Goal: Task Accomplishment & Management: Manage account settings

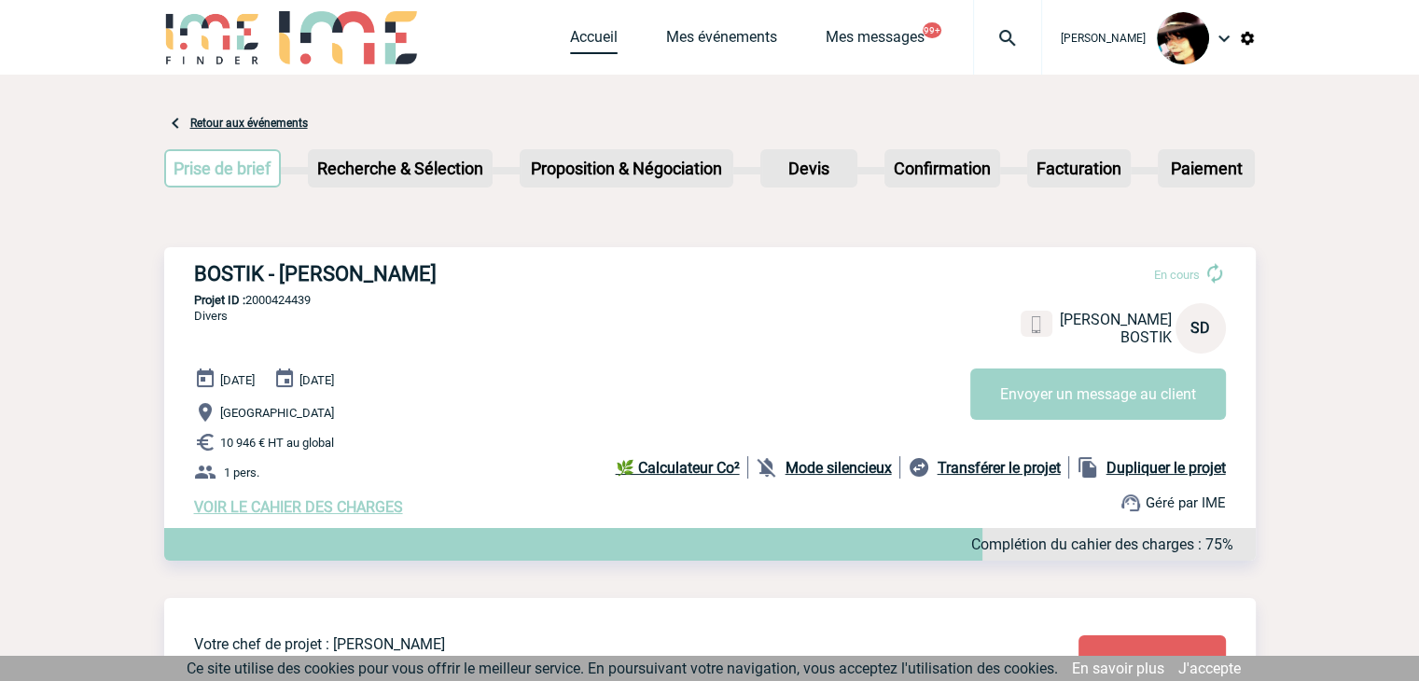
click at [576, 35] on link "Accueil" at bounding box center [594, 41] width 48 height 26
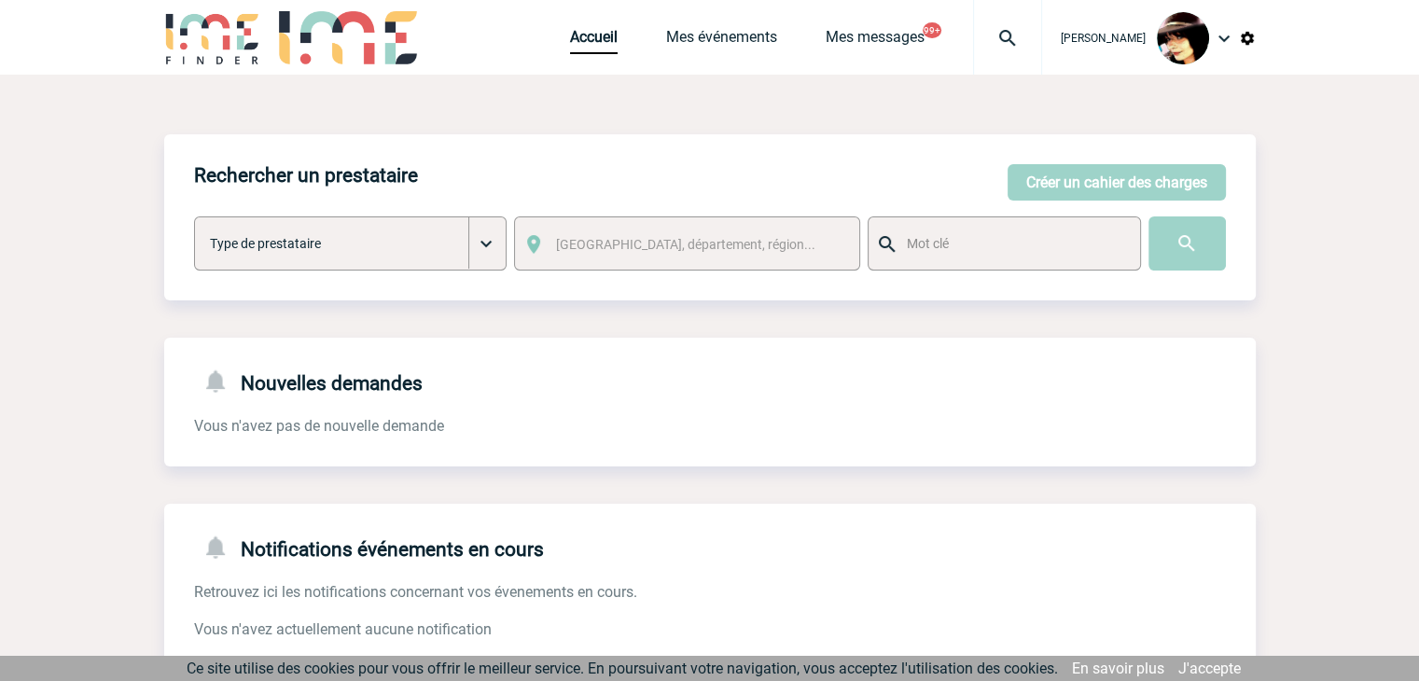
click at [992, 38] on img at bounding box center [1007, 38] width 67 height 22
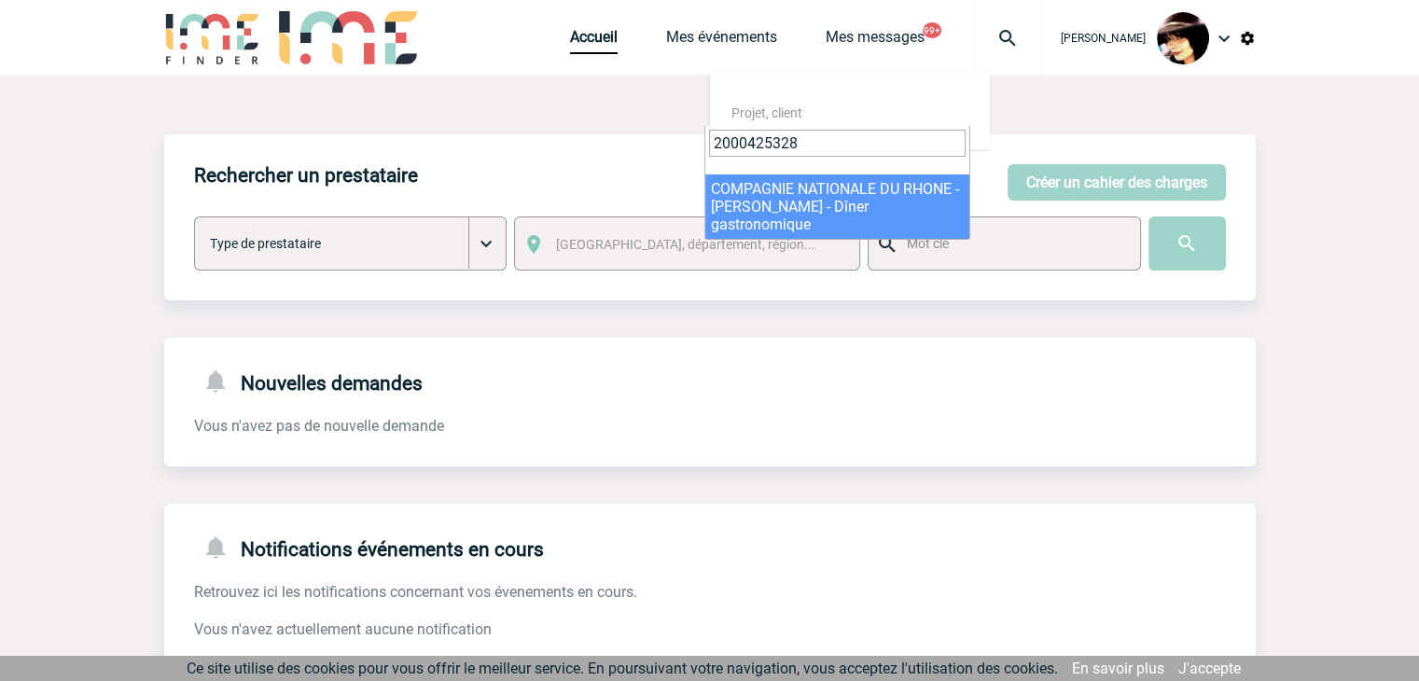
type input "2000425328"
select select "24829"
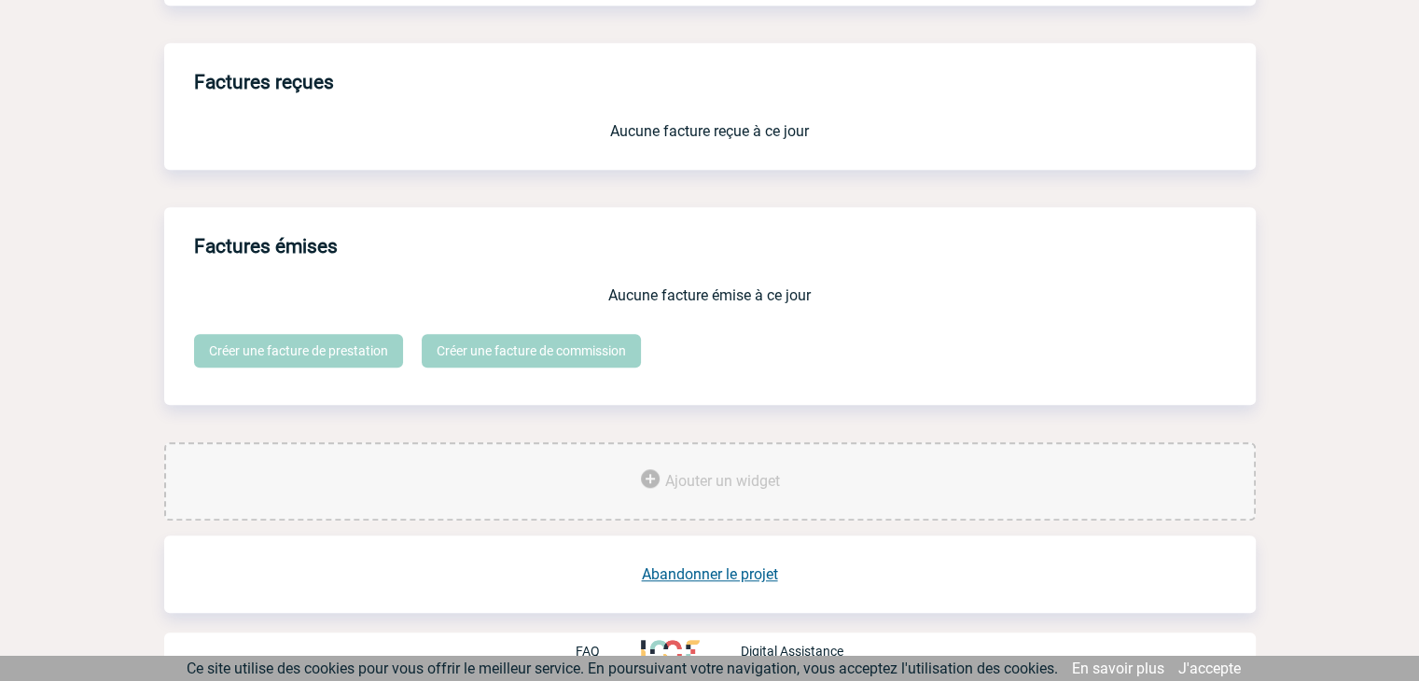
scroll to position [1542, 0]
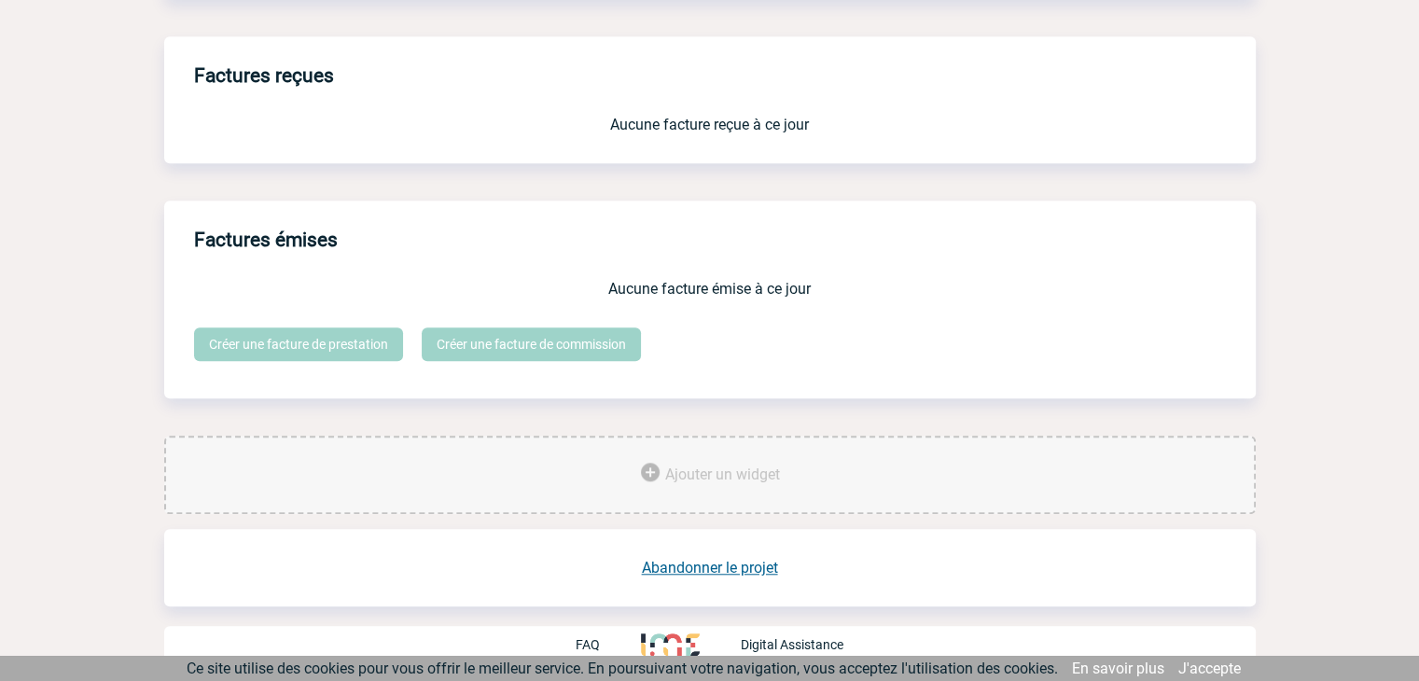
click at [715, 566] on link "Abandonner le projet" at bounding box center [710, 568] width 136 height 18
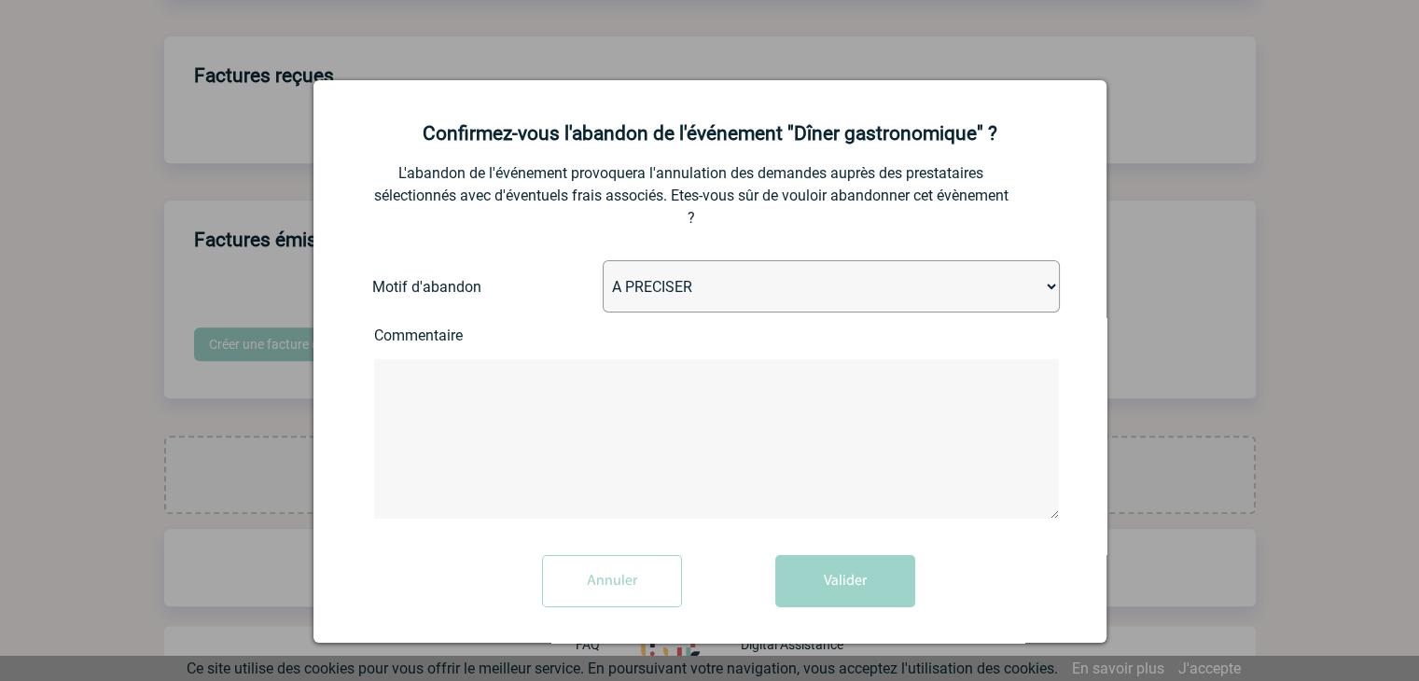
click at [659, 287] on select "A PRECISER Projet annulé Projet reporté Evénement organisé en interne A fait ap…" at bounding box center [831, 286] width 457 height 52
select select "ABANDON_PROJET_15"
click at [603, 262] on select "A PRECISER Projet annulé Projet reporté Evénement organisé en interne A fait ap…" at bounding box center [831, 286] width 457 height 52
click at [810, 587] on button "Valider" at bounding box center [845, 581] width 140 height 52
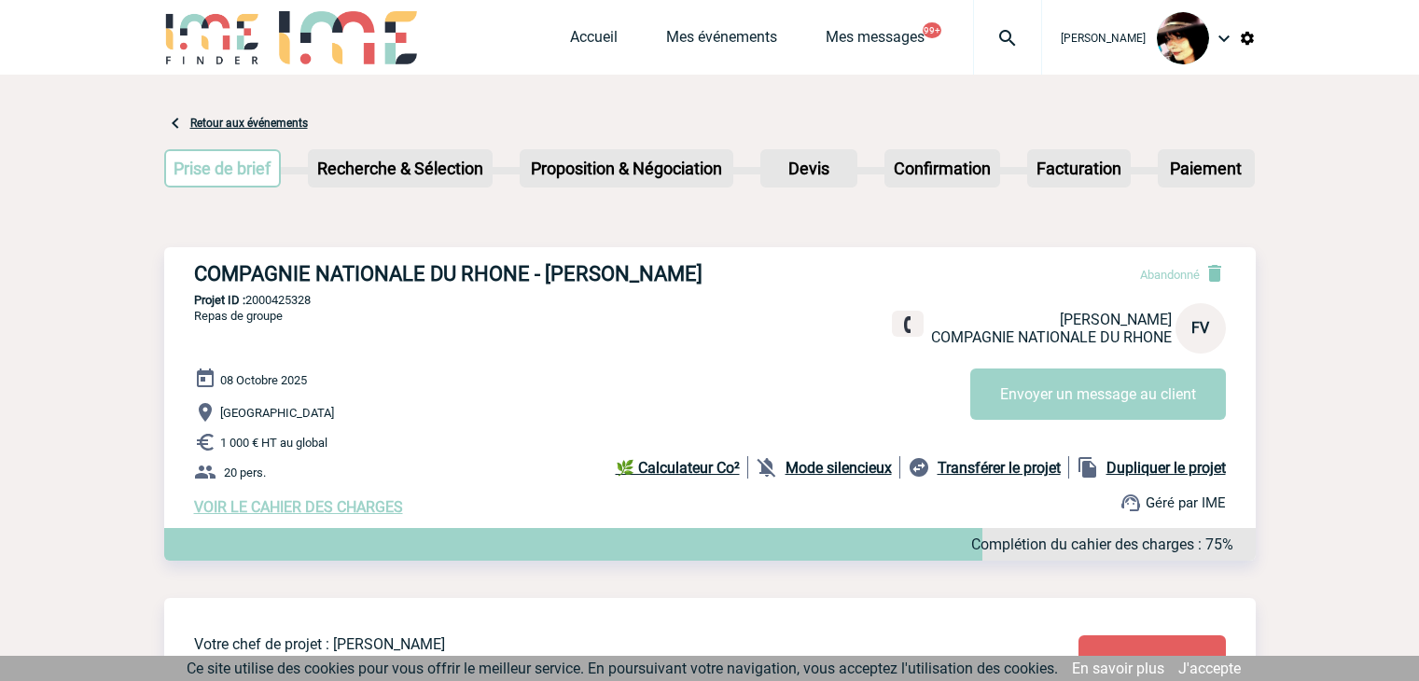
scroll to position [891, 0]
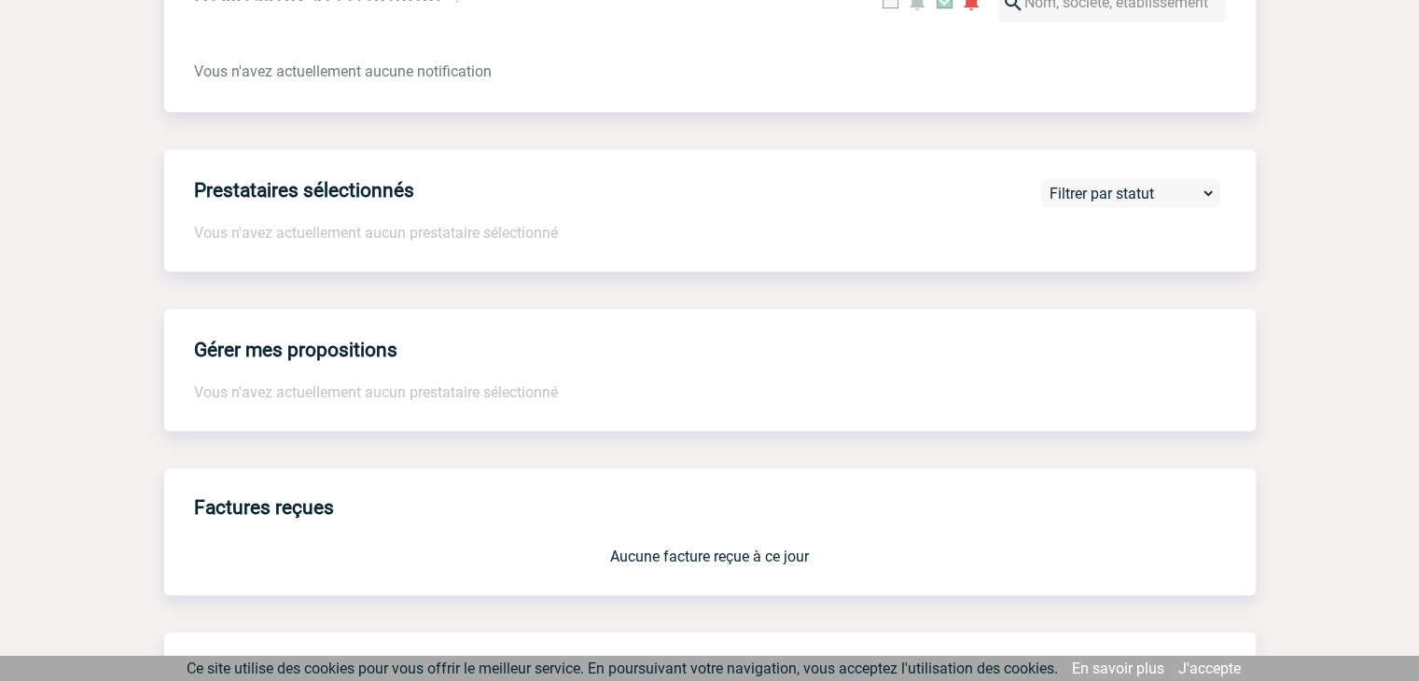
click at [1142, 344] on div "Gérer mes propositions Vous n'avez actuellement aucun prestataire sélectionné" at bounding box center [709, 370] width 1091 height 122
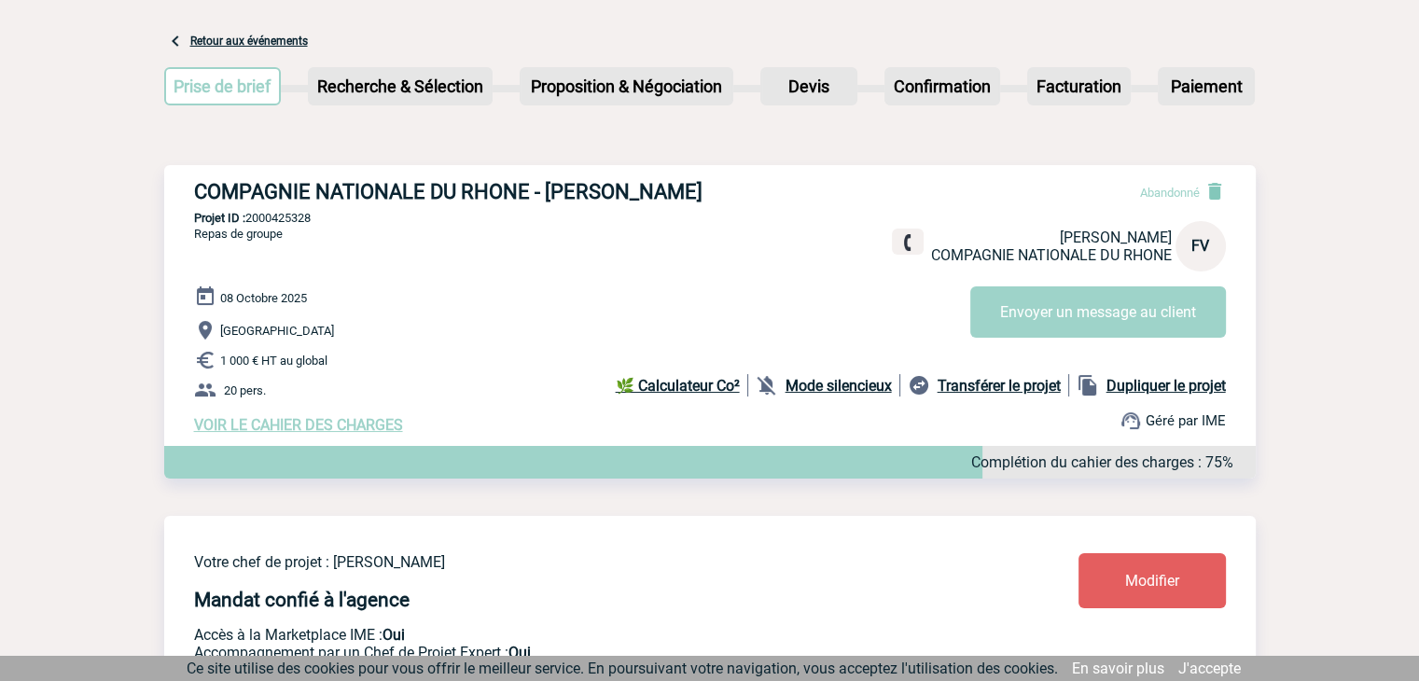
scroll to position [0, 0]
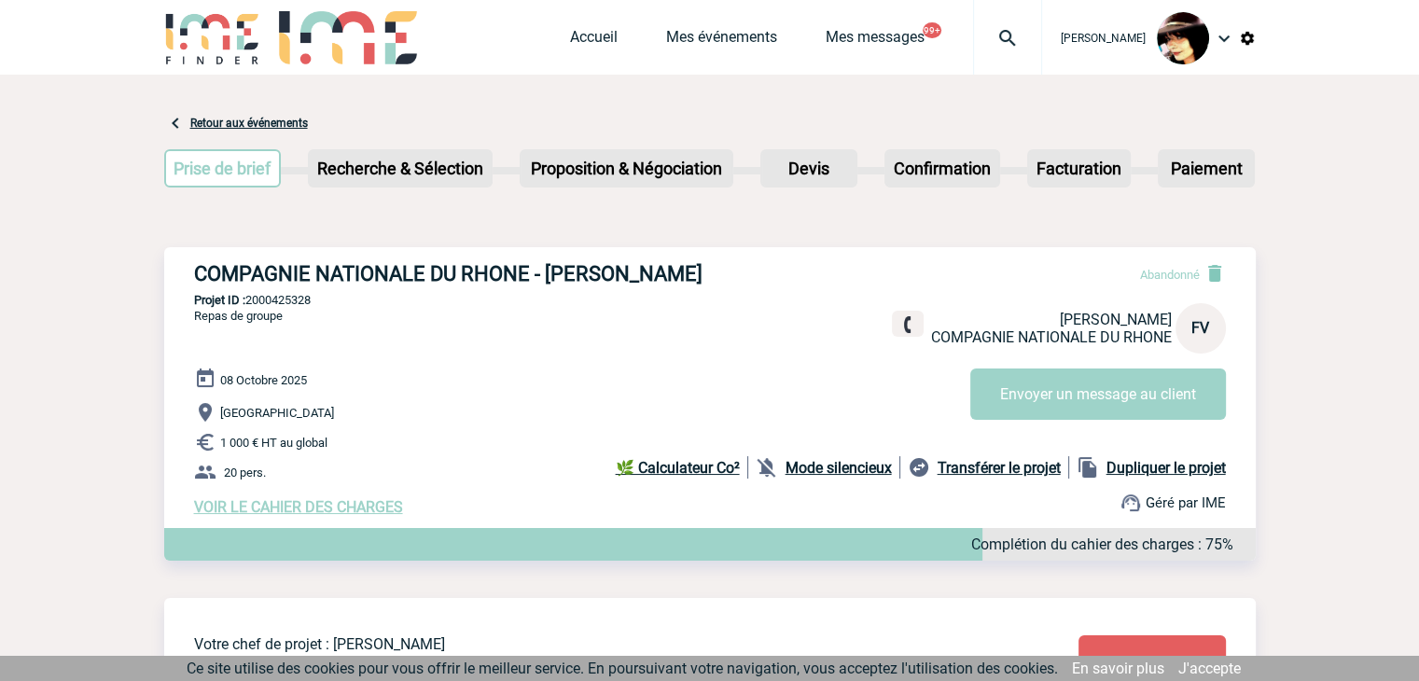
click at [992, 35] on img at bounding box center [1007, 38] width 67 height 22
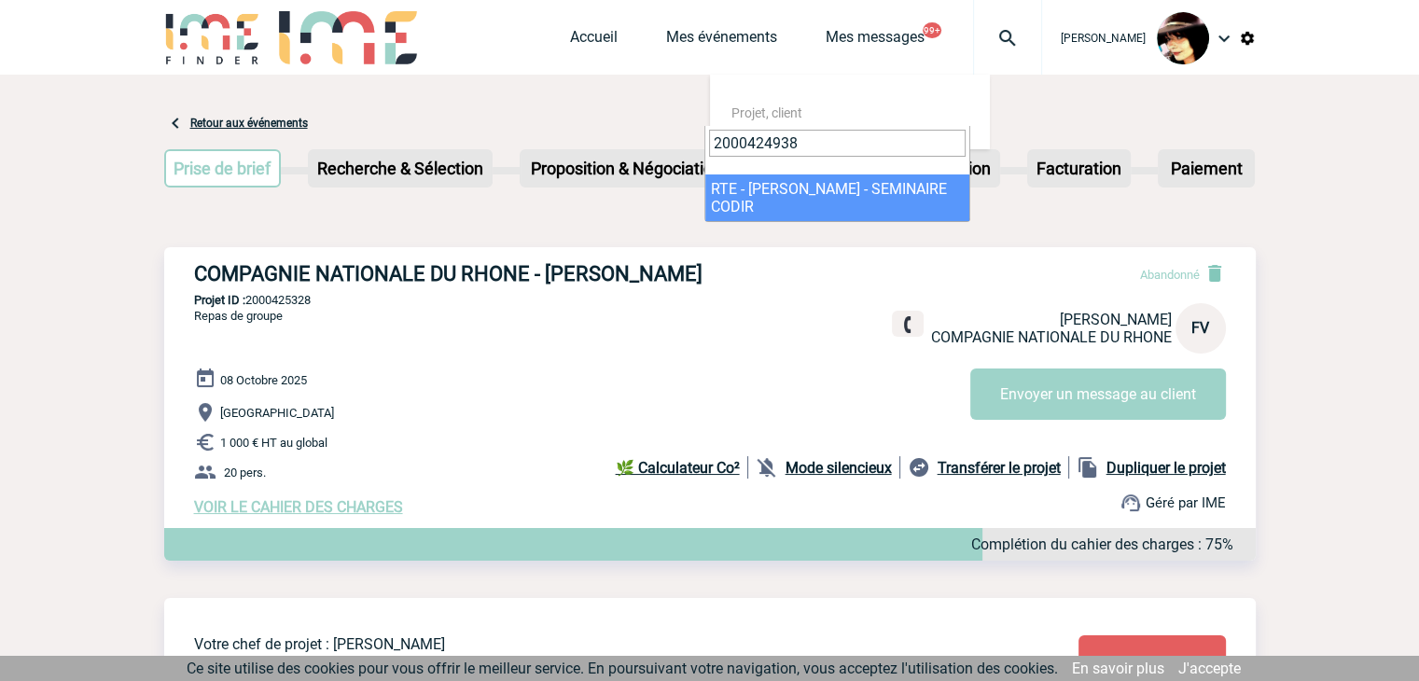
type input "2000424938"
select select "24439"
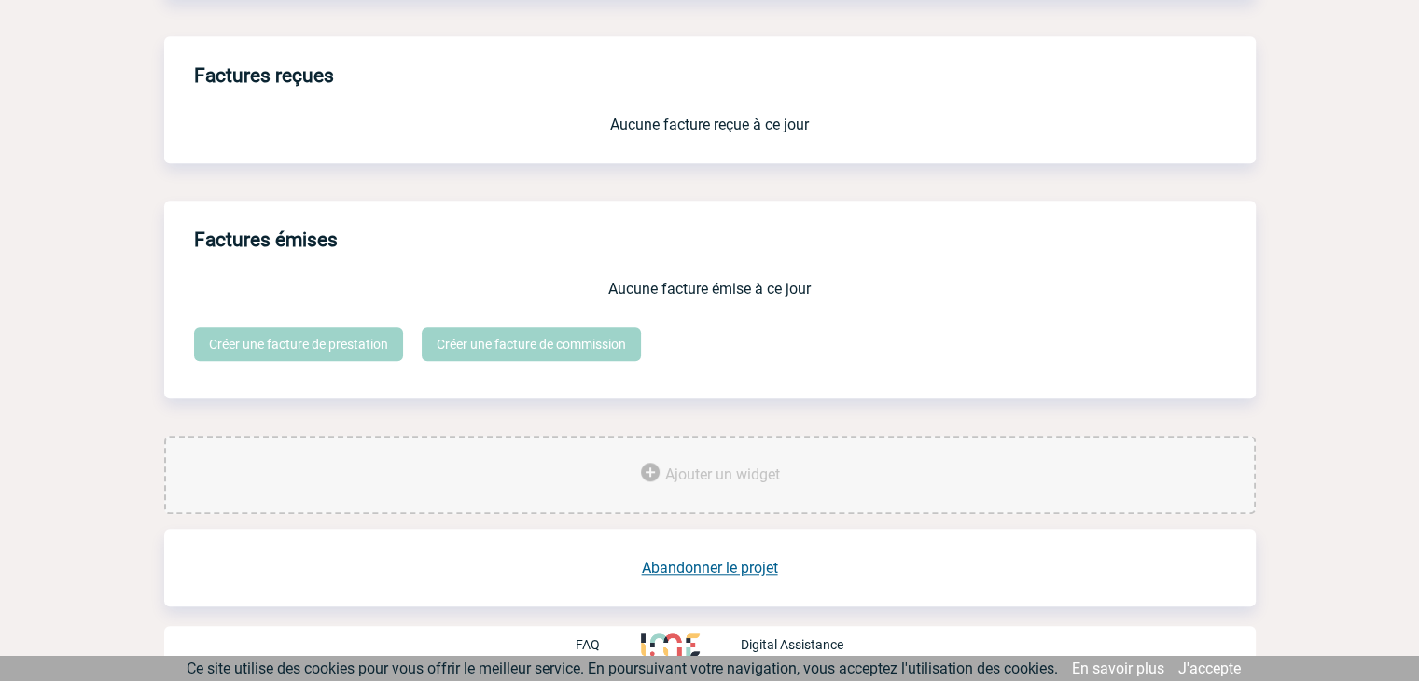
scroll to position [1556, 0]
click at [737, 565] on link "Abandonner le projet" at bounding box center [710, 568] width 136 height 18
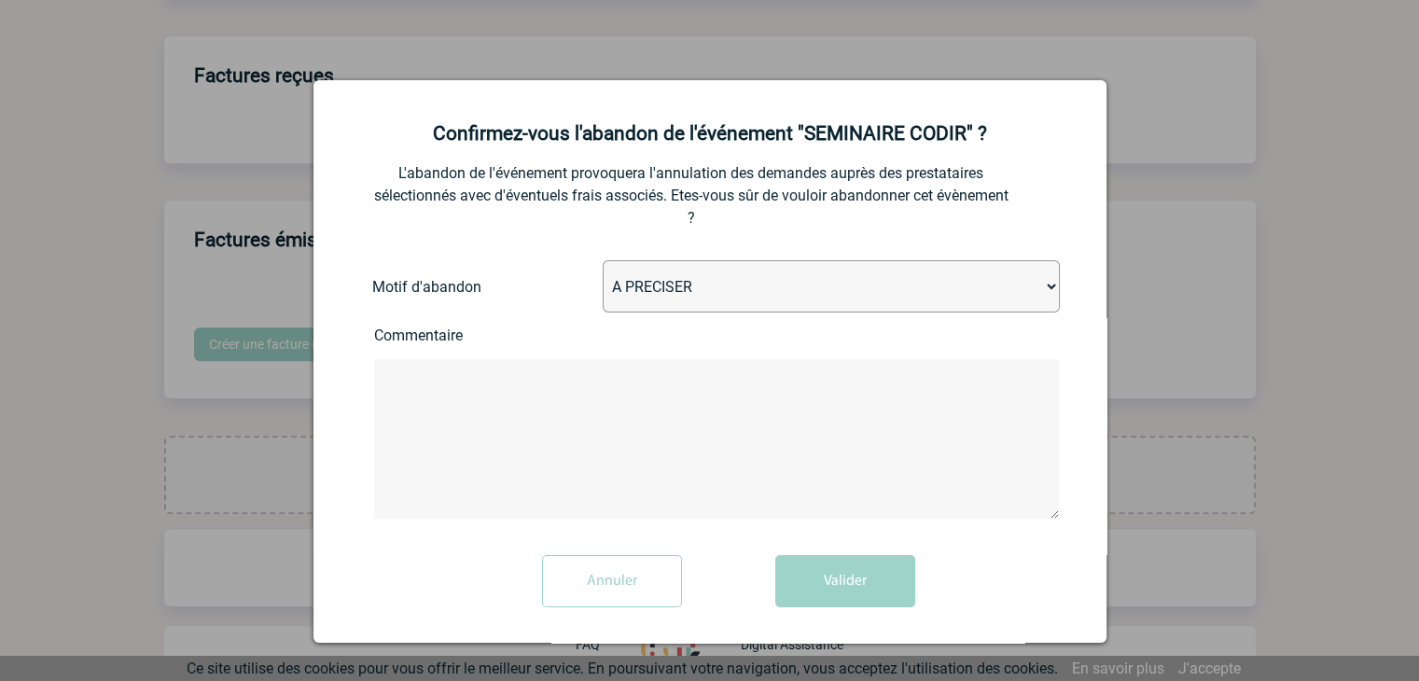
click at [673, 293] on select "A PRECISER Projet annulé Projet reporté Evénement organisé en interne A fait ap…" at bounding box center [831, 286] width 457 height 52
select select "ABANDON_PROJET_02"
click at [603, 262] on select "A PRECISER Projet annulé Projet reporté Evénement organisé en interne A fait ap…" at bounding box center [831, 286] width 457 height 52
click at [822, 583] on button "Valider" at bounding box center [845, 581] width 140 height 52
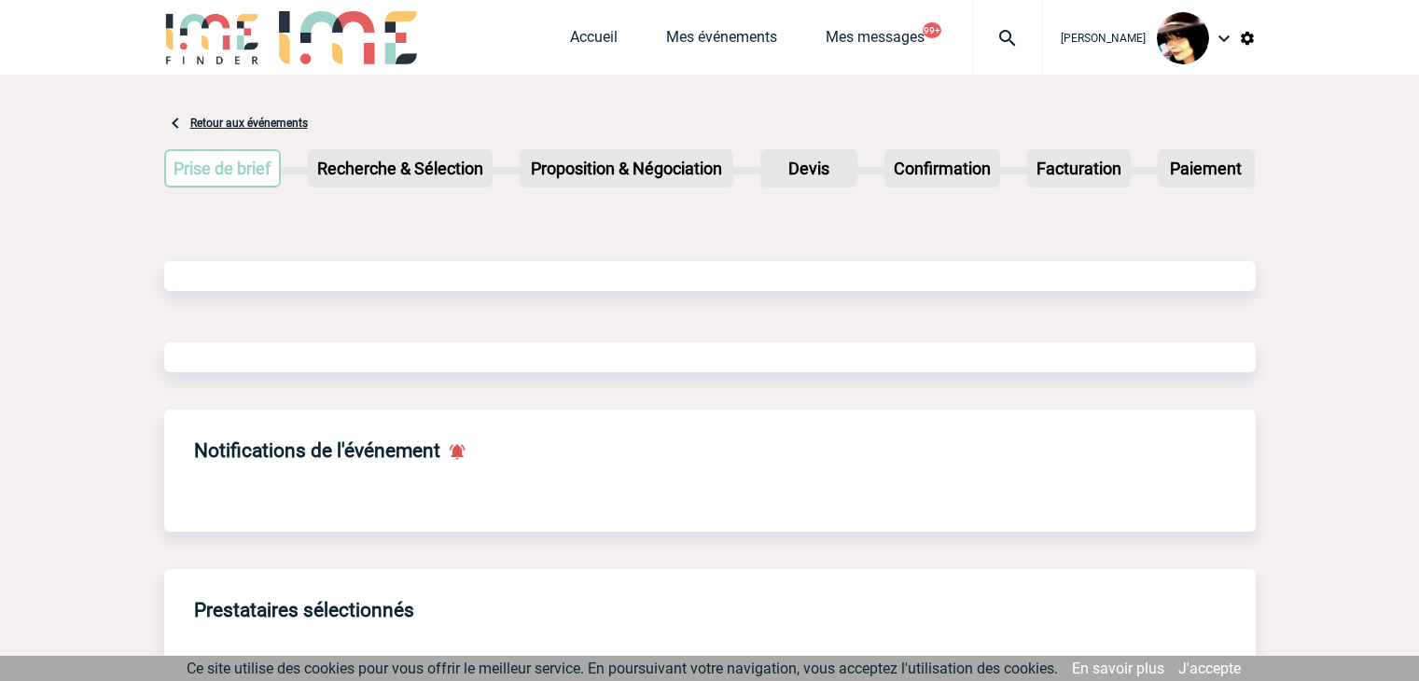
scroll to position [891, 0]
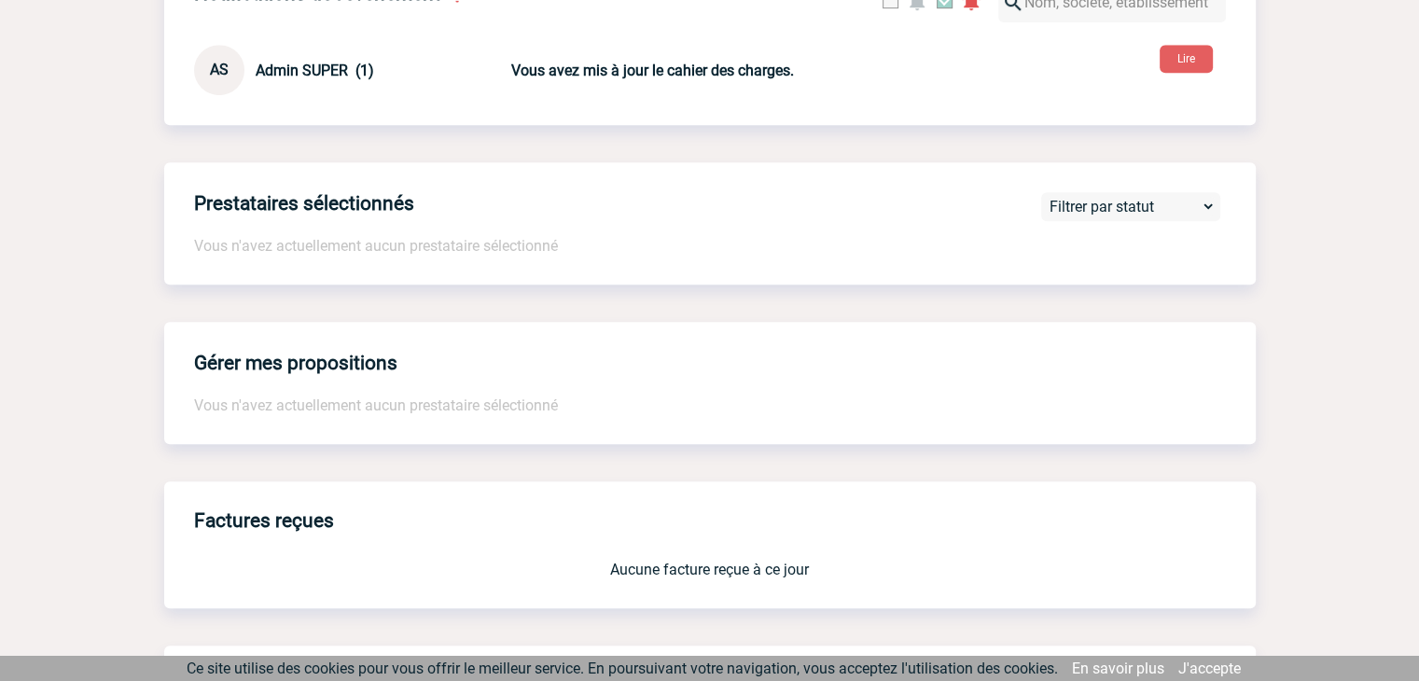
click at [1333, 251] on body "Rachel SABOUREAU Accueil Mes événements 99+" at bounding box center [709, 60] width 1419 height 1902
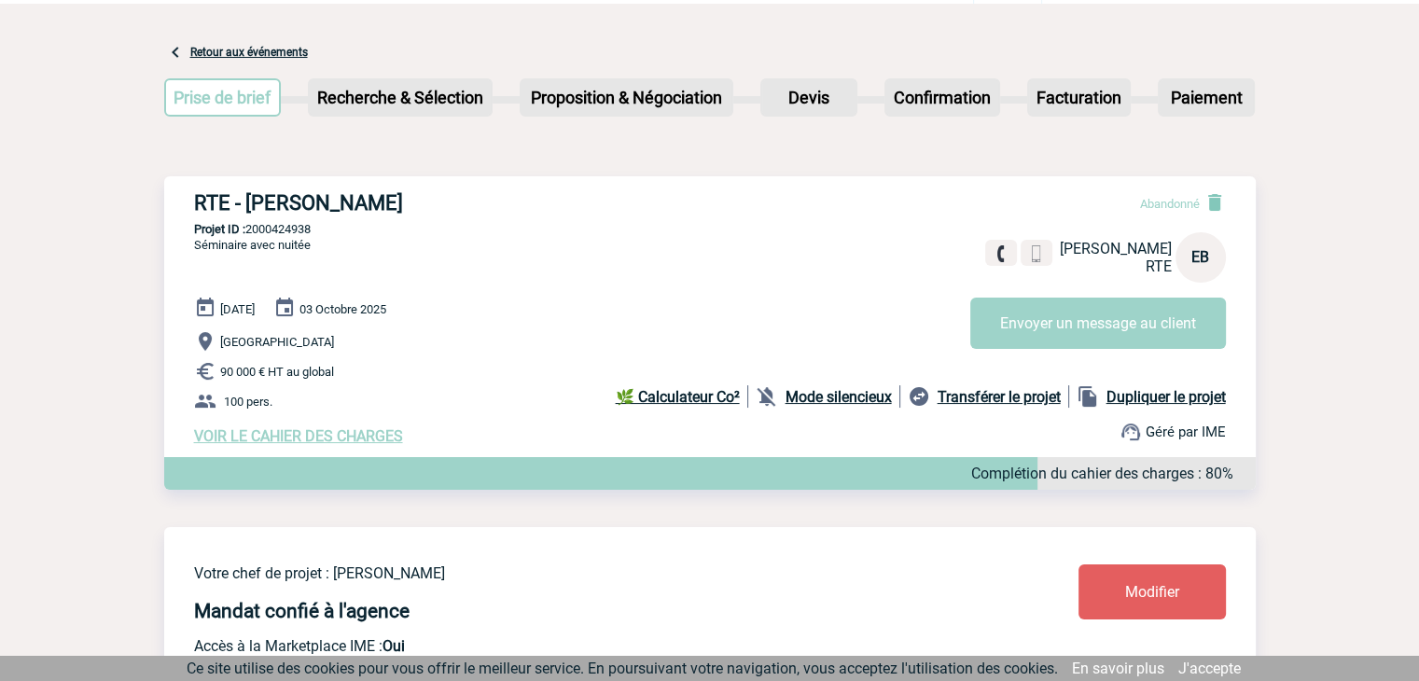
scroll to position [0, 0]
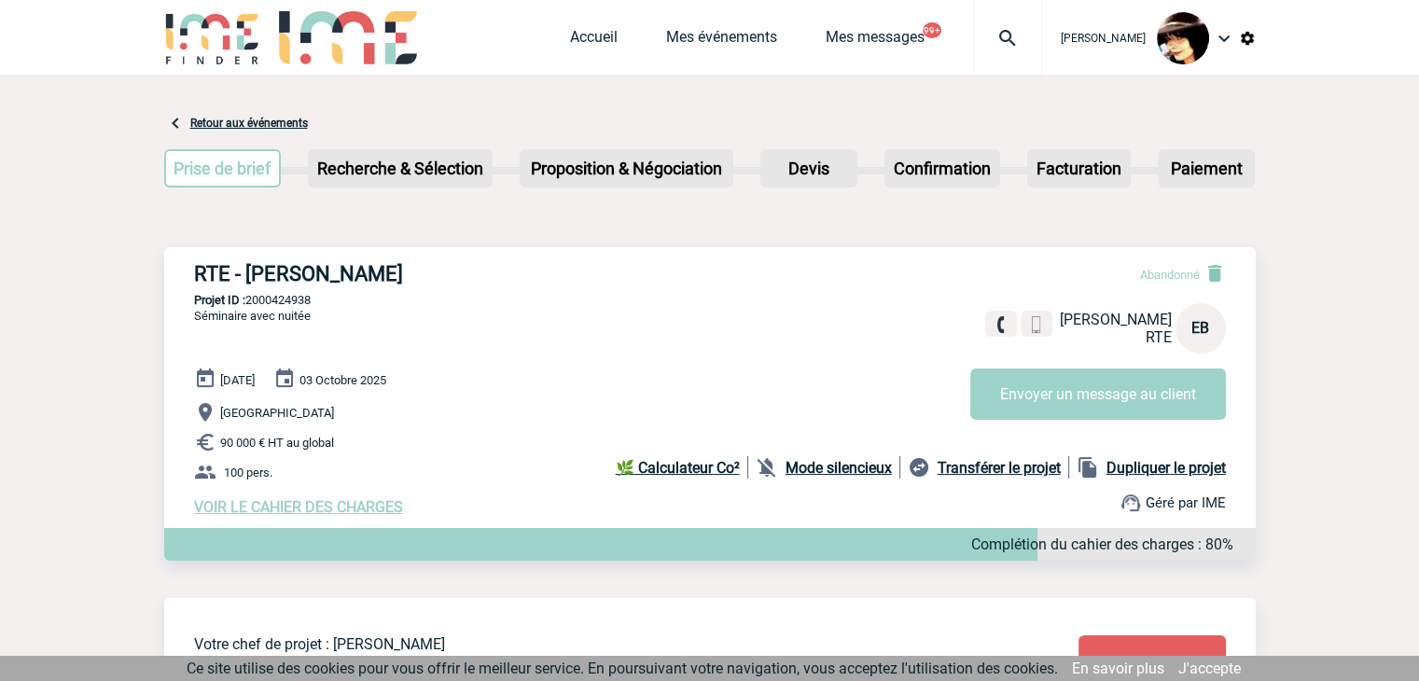
click at [1239, 42] on img at bounding box center [1247, 38] width 17 height 17
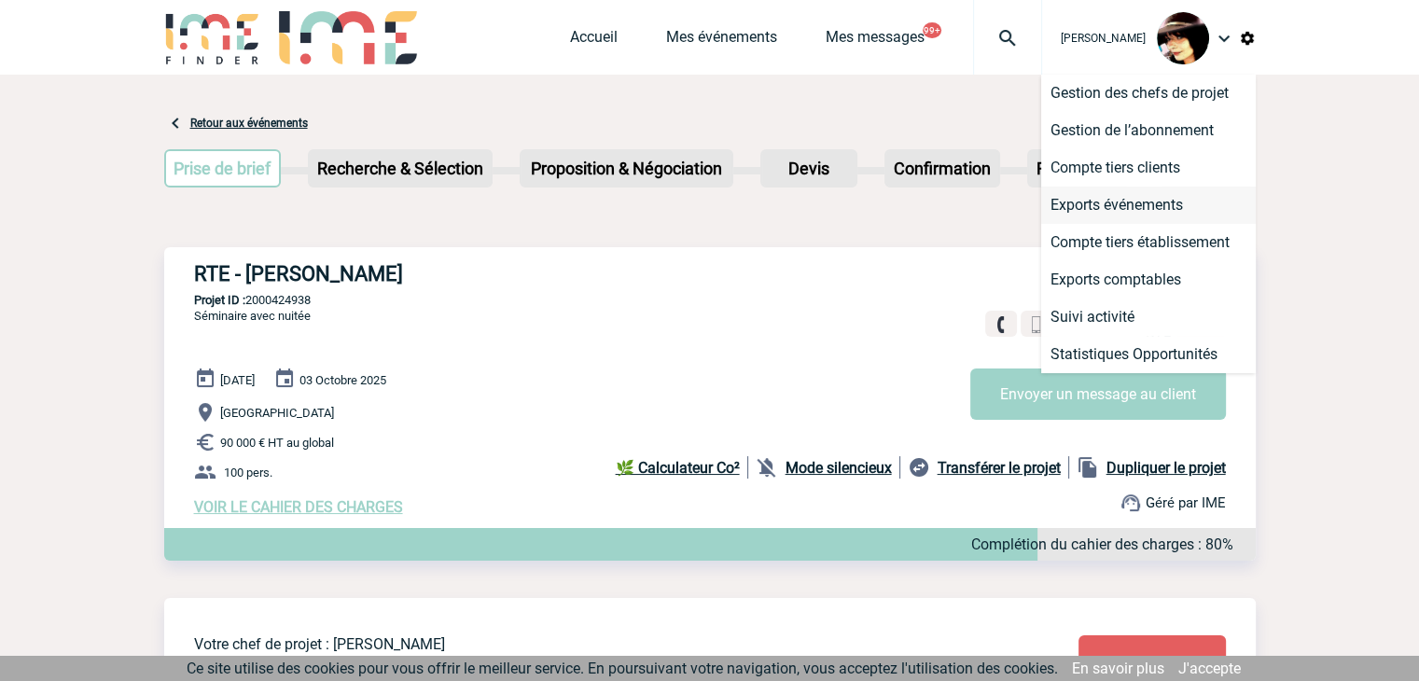
click at [1119, 199] on li "Exports événements" at bounding box center [1148, 205] width 215 height 37
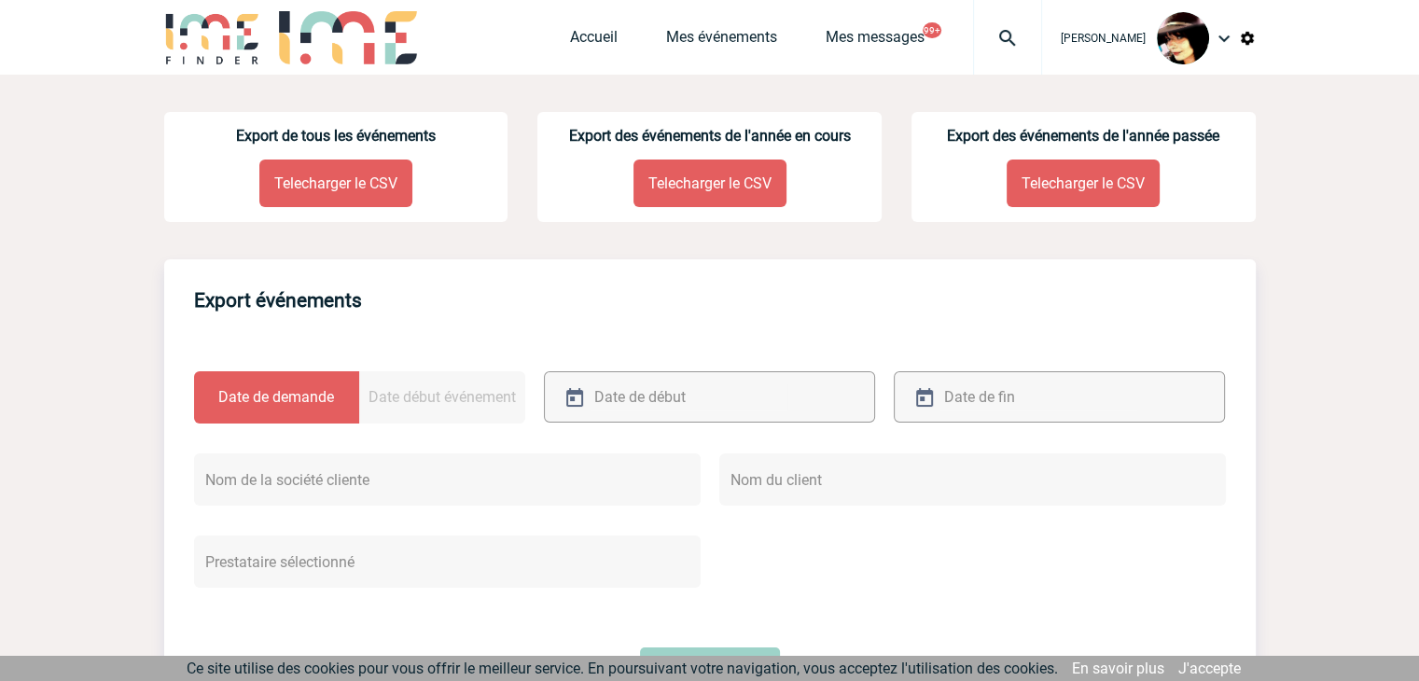
click at [304, 199] on p "Telecharger le CSV" at bounding box center [335, 184] width 153 height 48
